Goal: Use online tool/utility: Utilize a website feature to perform a specific function

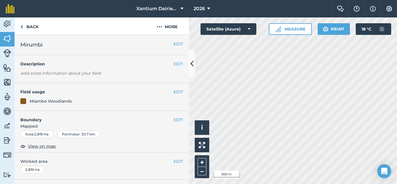
scroll to position [106, 0]
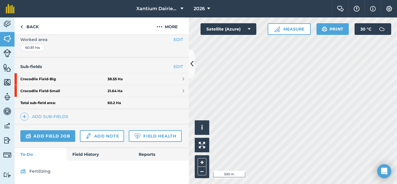
scroll to position [138, 0]
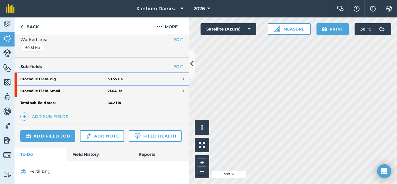
click at [58, 73] on strong "Crocodile Field - Big" at bounding box center [63, 79] width 87 height 12
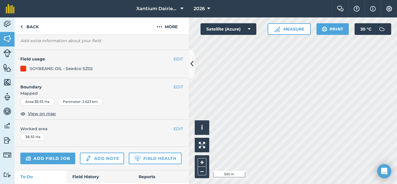
scroll to position [84, 0]
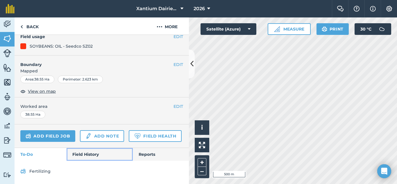
click at [87, 155] on link "Field History" at bounding box center [100, 154] width 66 height 13
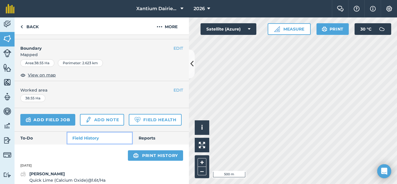
scroll to position [111, 0]
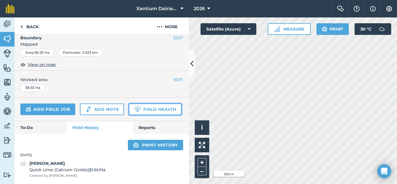
click at [129, 112] on link "Field Health" at bounding box center [155, 110] width 53 height 12
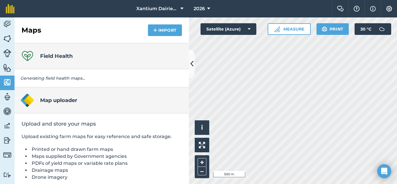
scroll to position [21, 0]
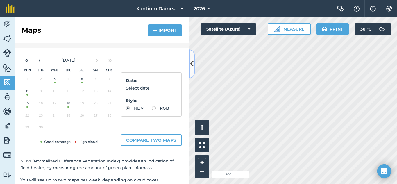
click at [193, 65] on icon at bounding box center [191, 64] width 3 height 10
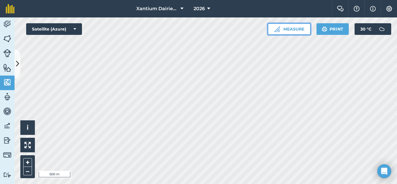
click at [304, 27] on button "Measure" at bounding box center [289, 29] width 43 height 12
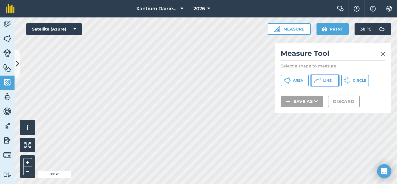
click at [332, 83] on button "Line" at bounding box center [325, 81] width 28 height 12
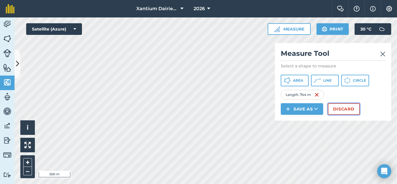
click at [346, 108] on button "Discard" at bounding box center [344, 109] width 32 height 12
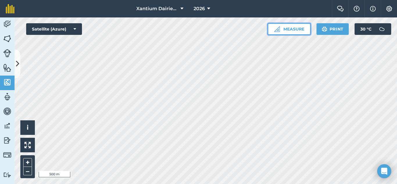
click at [298, 33] on button "Measure" at bounding box center [289, 29] width 43 height 12
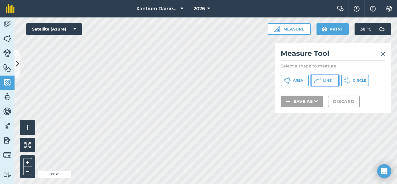
click at [323, 80] on span "Line" at bounding box center [327, 80] width 8 height 5
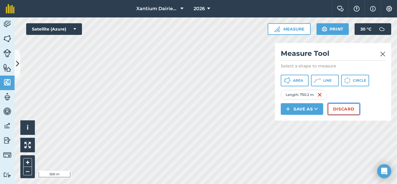
click at [352, 111] on button "Discard" at bounding box center [344, 109] width 32 height 12
